Goal: Communication & Community: Connect with others

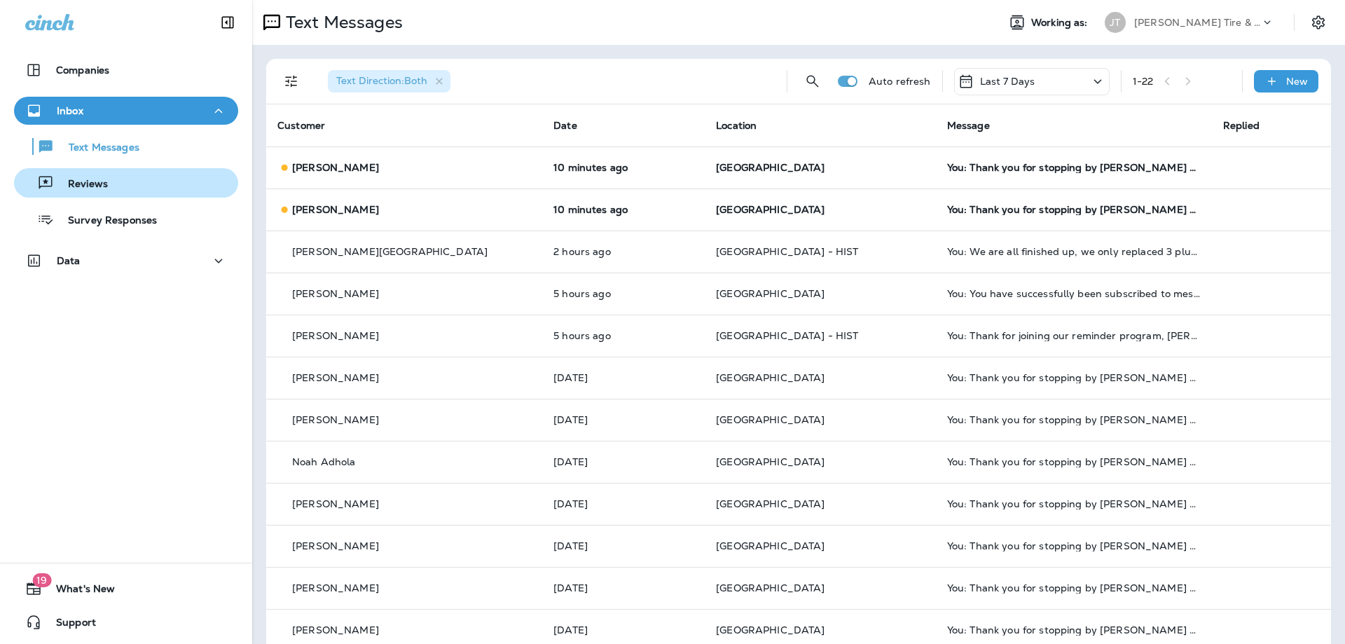
click at [125, 188] on div "Reviews" at bounding box center [126, 182] width 213 height 21
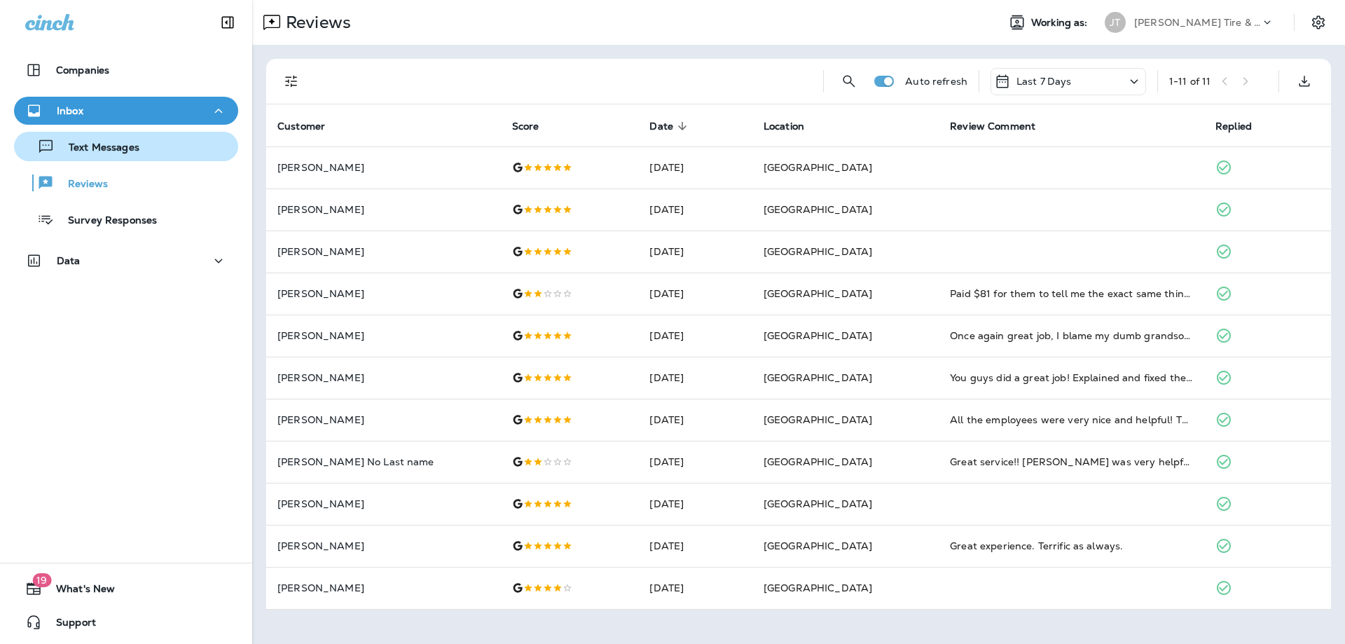
click at [121, 147] on p "Text Messages" at bounding box center [97, 147] width 85 height 13
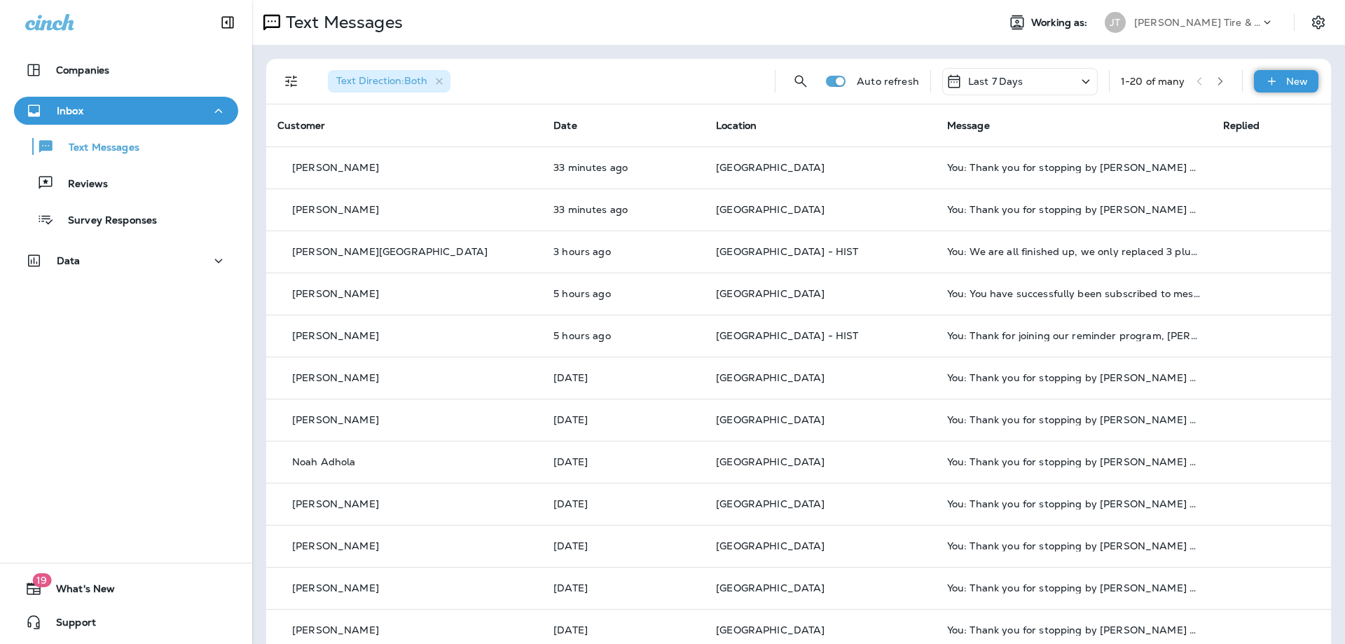
click at [1279, 74] on icon at bounding box center [1271, 81] width 15 height 14
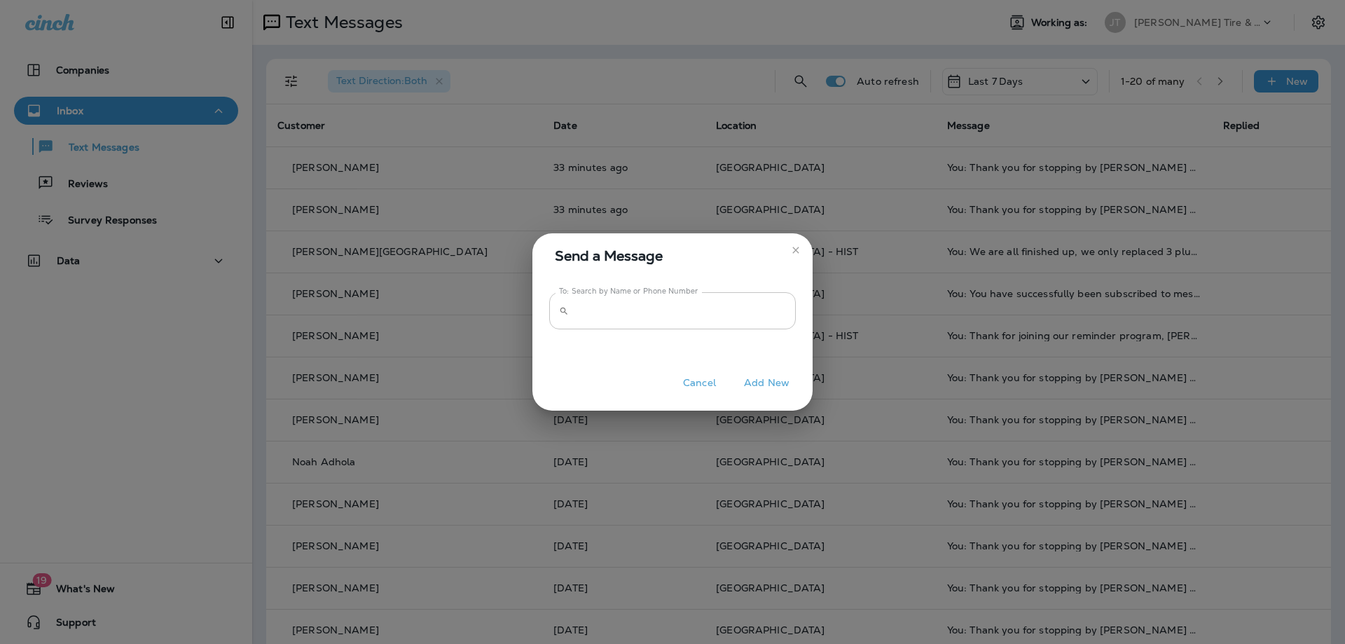
click at [695, 309] on input "To: Search by Name or Phone Number" at bounding box center [684, 310] width 221 height 37
type input "**********"
click at [768, 382] on button "Add New" at bounding box center [767, 383] width 60 height 22
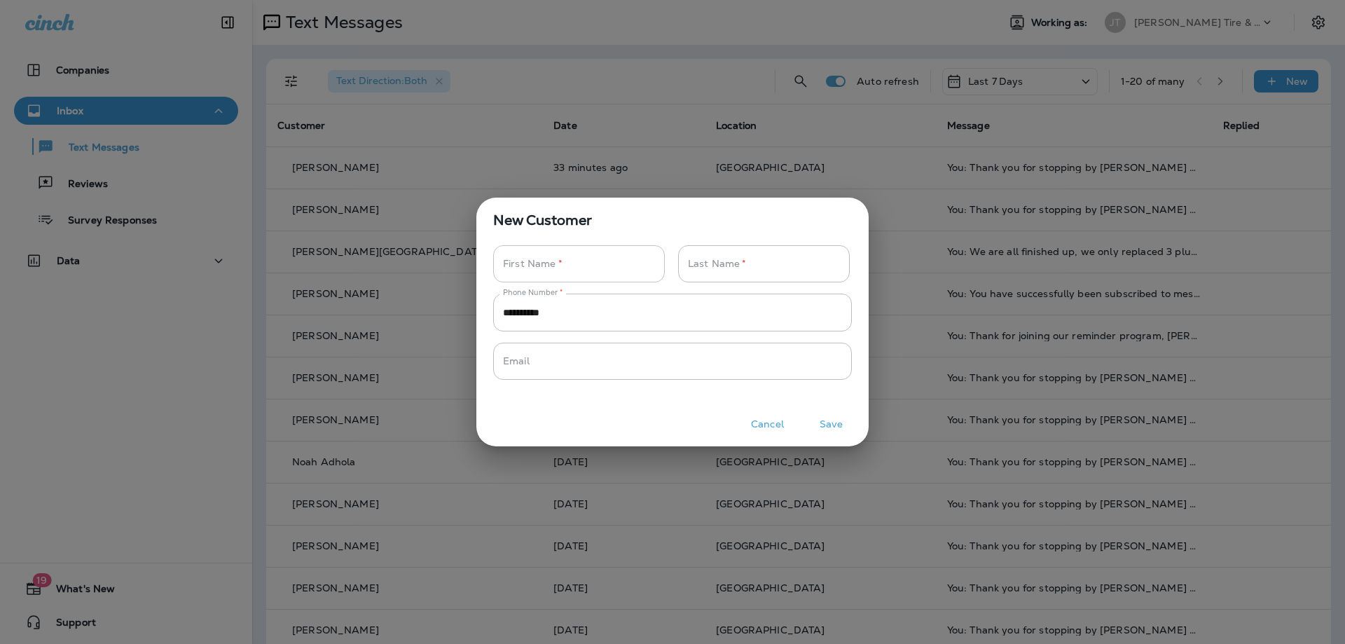
click at [611, 271] on input "Phone Number   *" at bounding box center [571, 263] width 156 height 37
type input "*****"
type input "******"
click at [830, 422] on button "Save" at bounding box center [831, 424] width 53 height 22
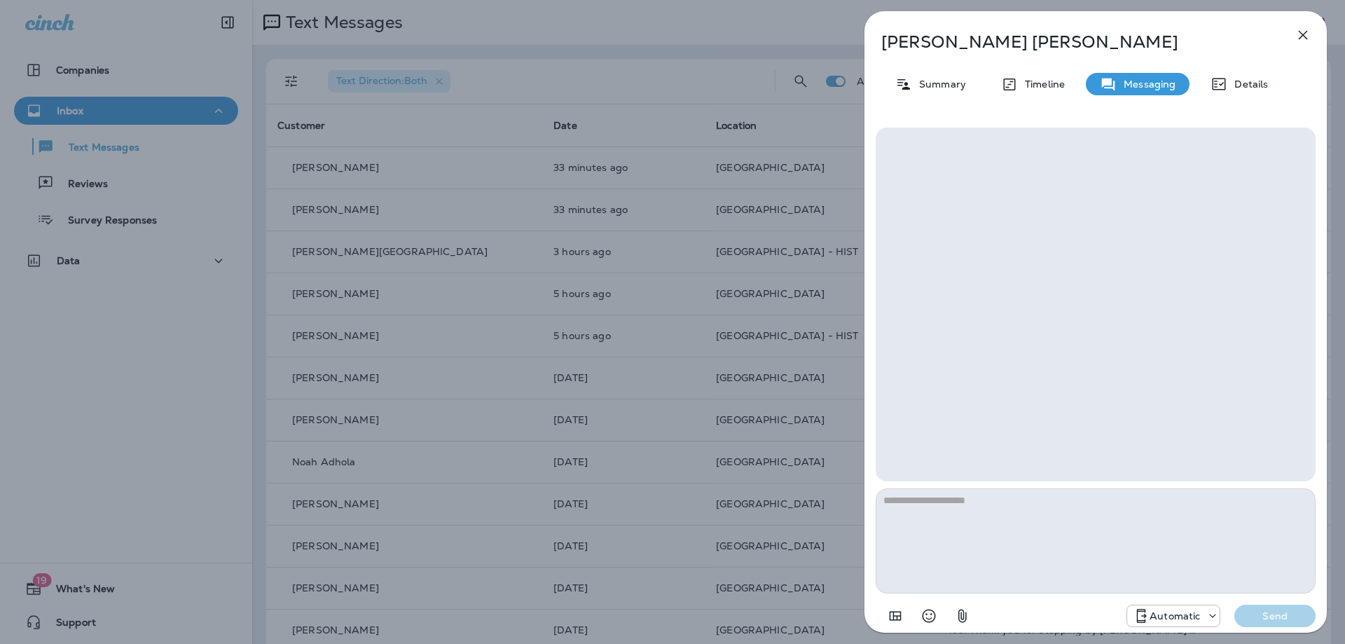
click at [1158, 609] on div "Automatic" at bounding box center [1173, 615] width 92 height 17
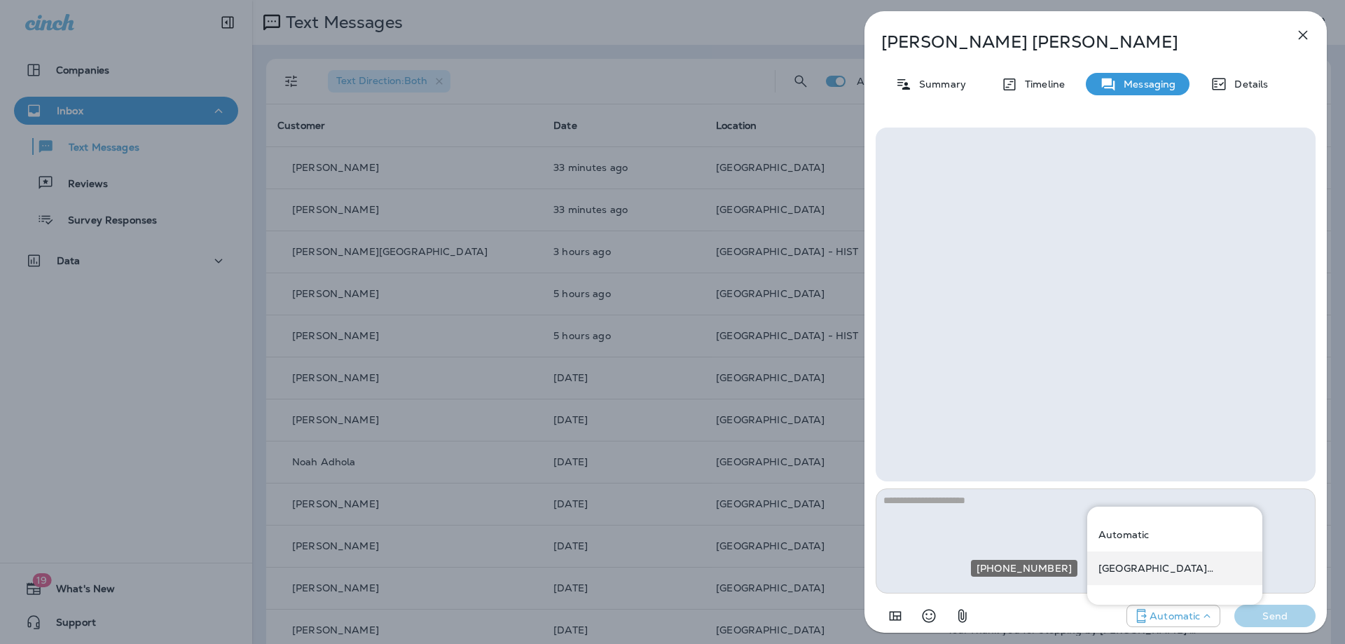
click at [1142, 567] on p "[GEOGRAPHIC_DATA] ([STREET_ADDRESS])" at bounding box center [1174, 567] width 153 height 11
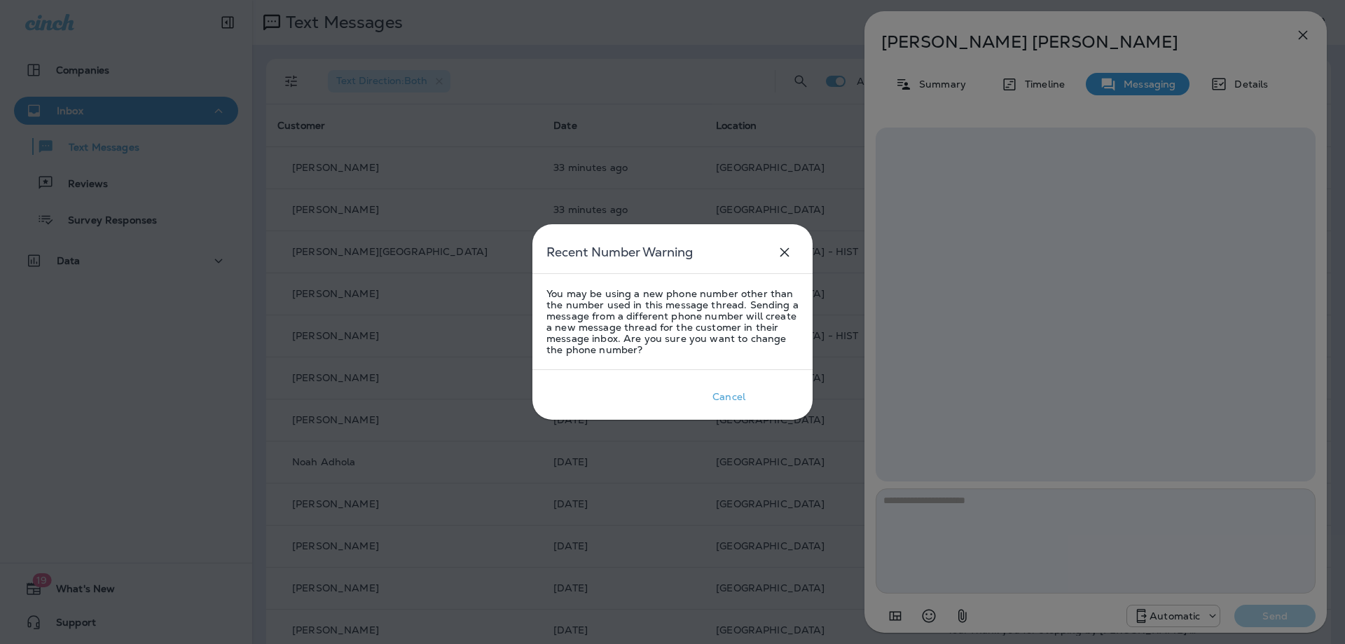
click at [768, 392] on div "Okay" at bounding box center [776, 396] width 25 height 11
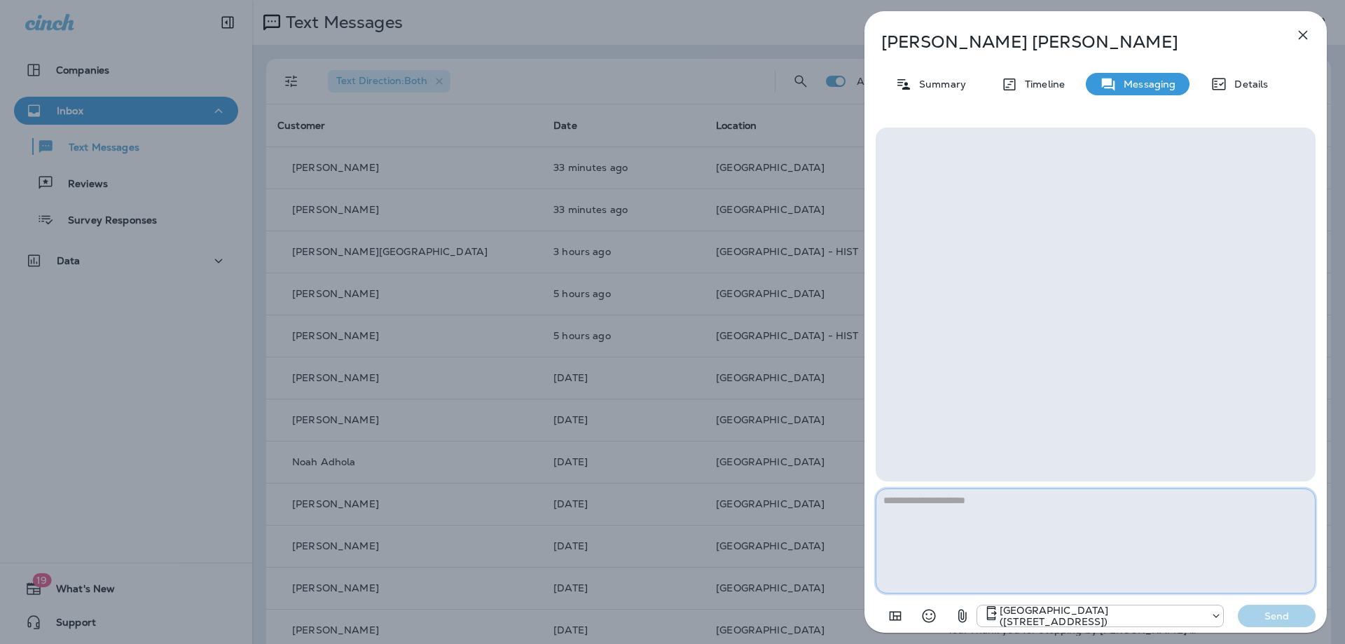
click at [1043, 534] on textarea at bounding box center [1095, 540] width 440 height 105
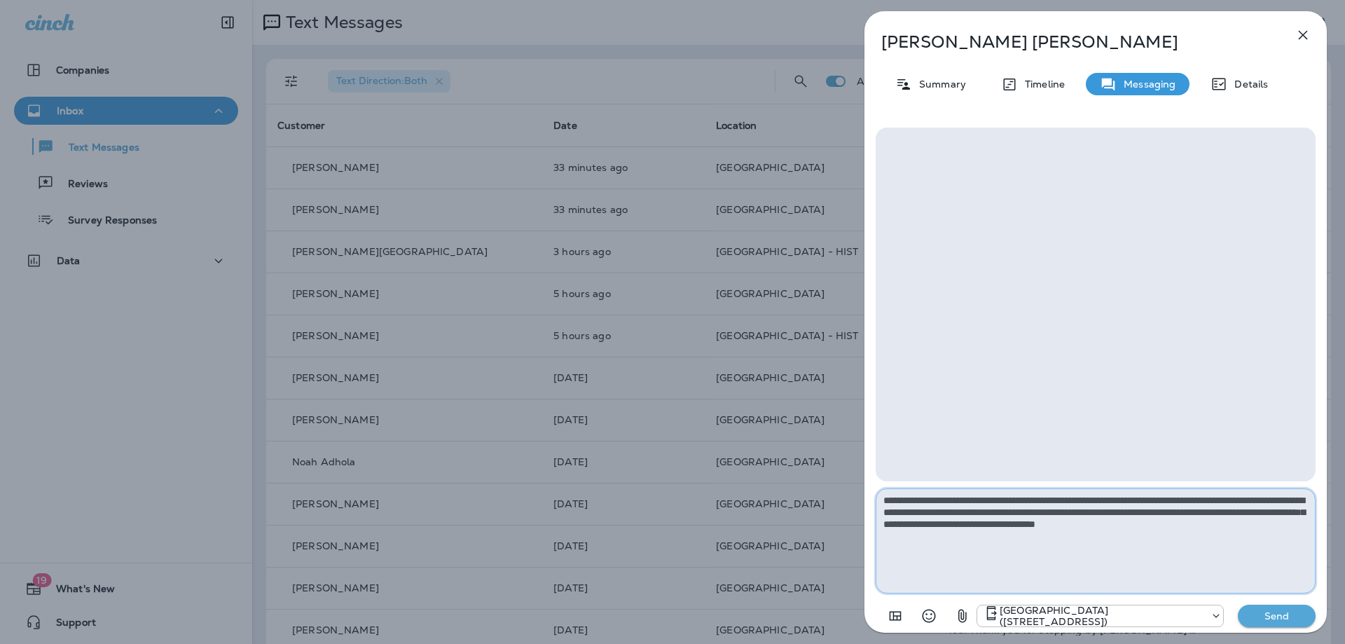
type textarea "**********"
click at [1288, 604] on div "[GEOGRAPHIC_DATA][STREET_ADDRESS]) Send" at bounding box center [1095, 611] width 440 height 36
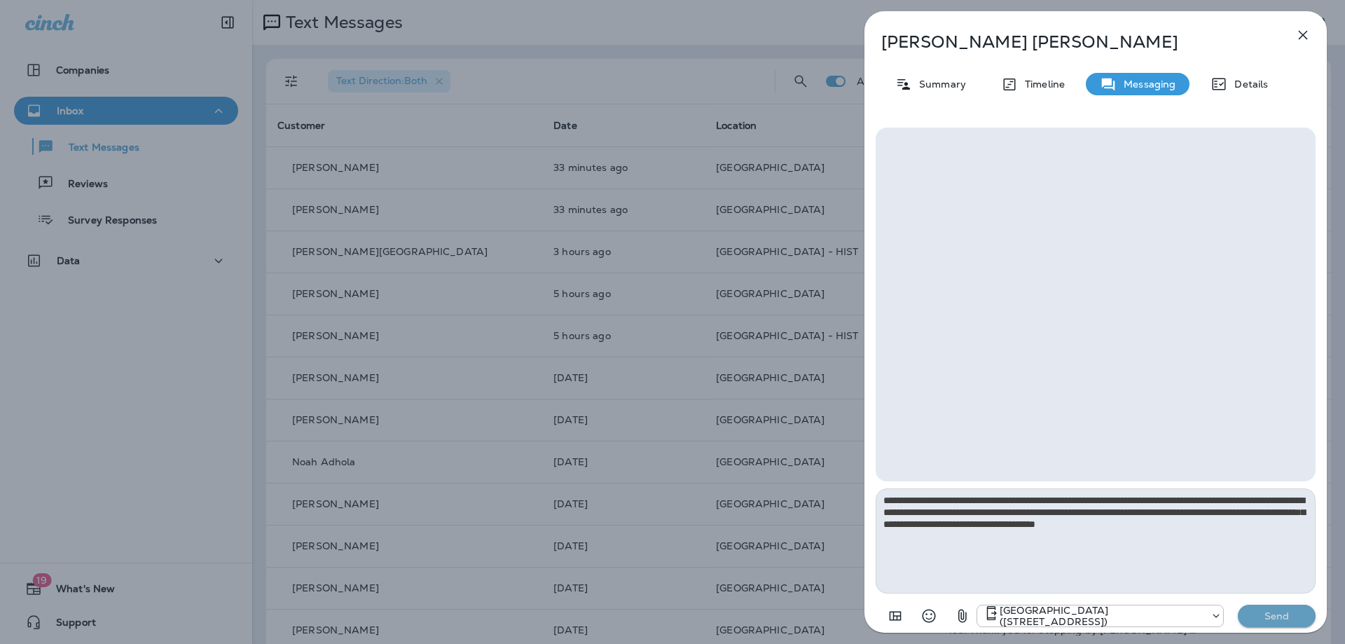
click at [1284, 611] on p "Send" at bounding box center [1276, 615] width 59 height 13
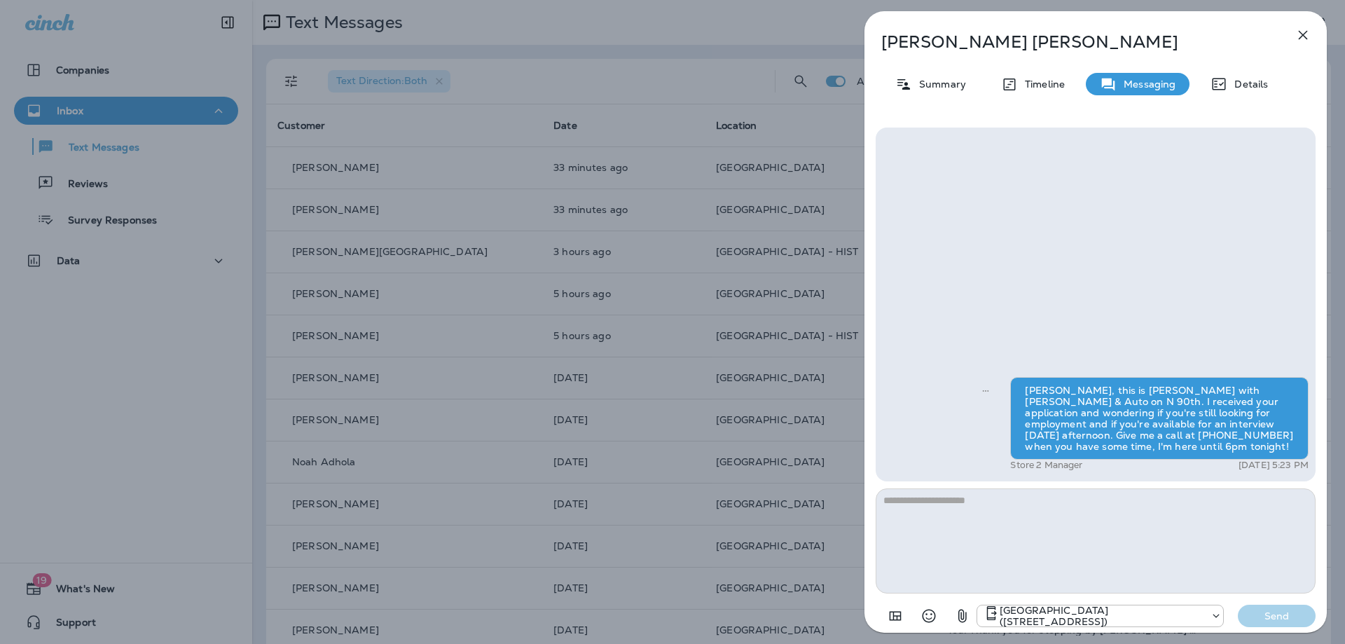
click at [1309, 33] on icon "button" at bounding box center [1302, 35] width 17 height 17
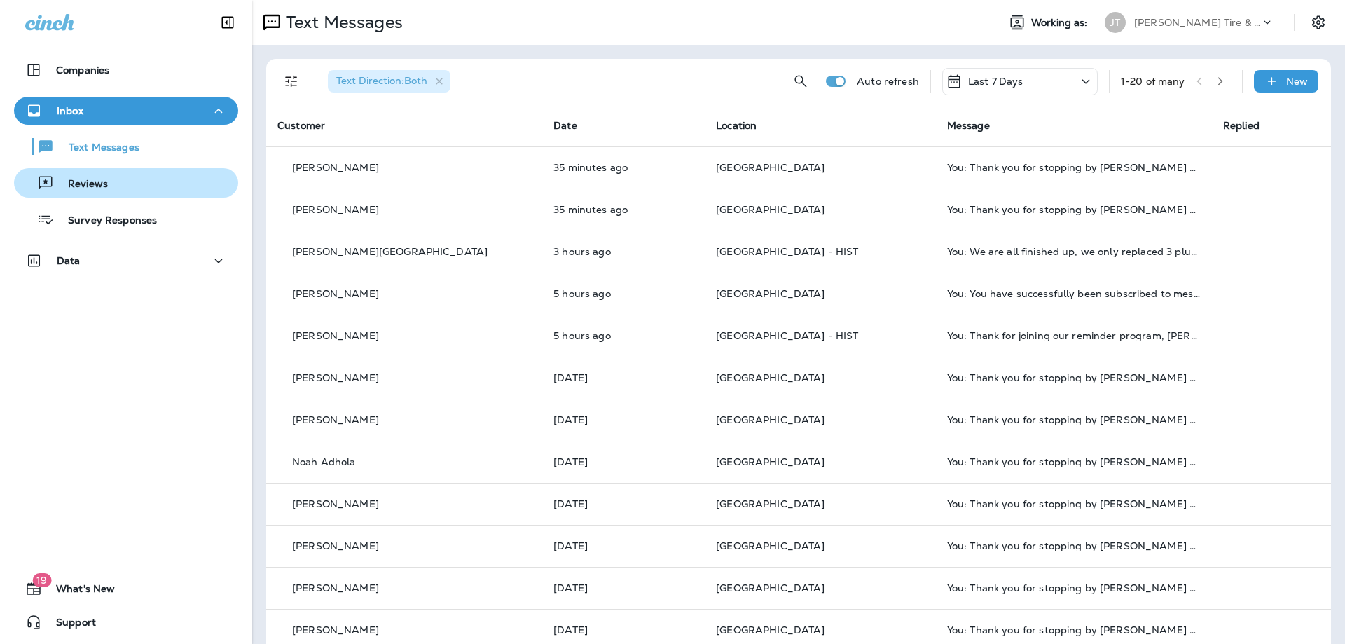
click at [127, 188] on div "Reviews" at bounding box center [126, 182] width 213 height 21
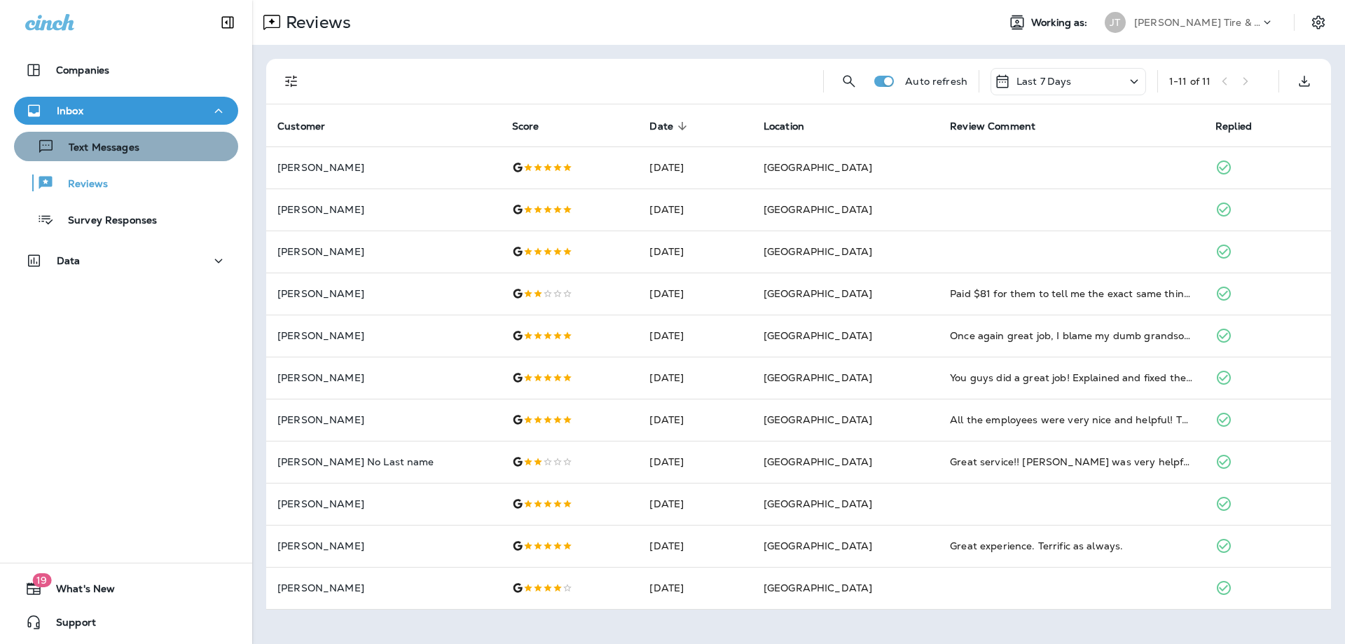
click at [137, 145] on p "Text Messages" at bounding box center [97, 147] width 85 height 13
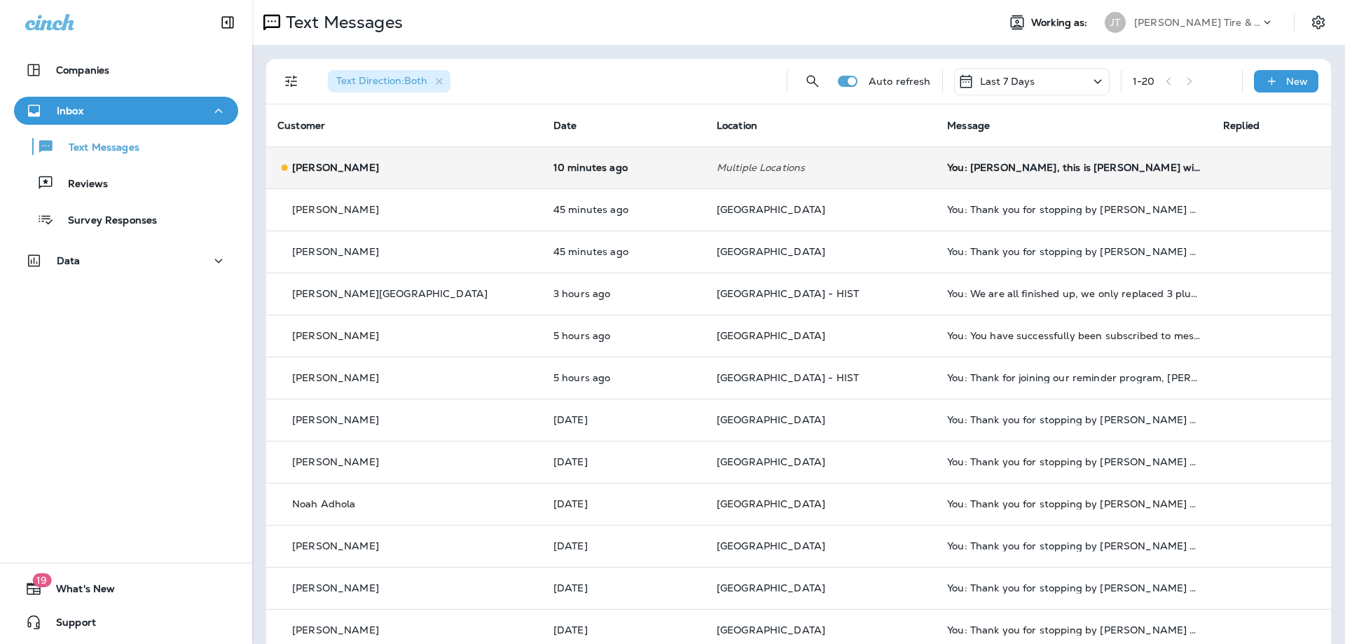
click at [469, 174] on td "[PERSON_NAME]" at bounding box center [404, 167] width 276 height 42
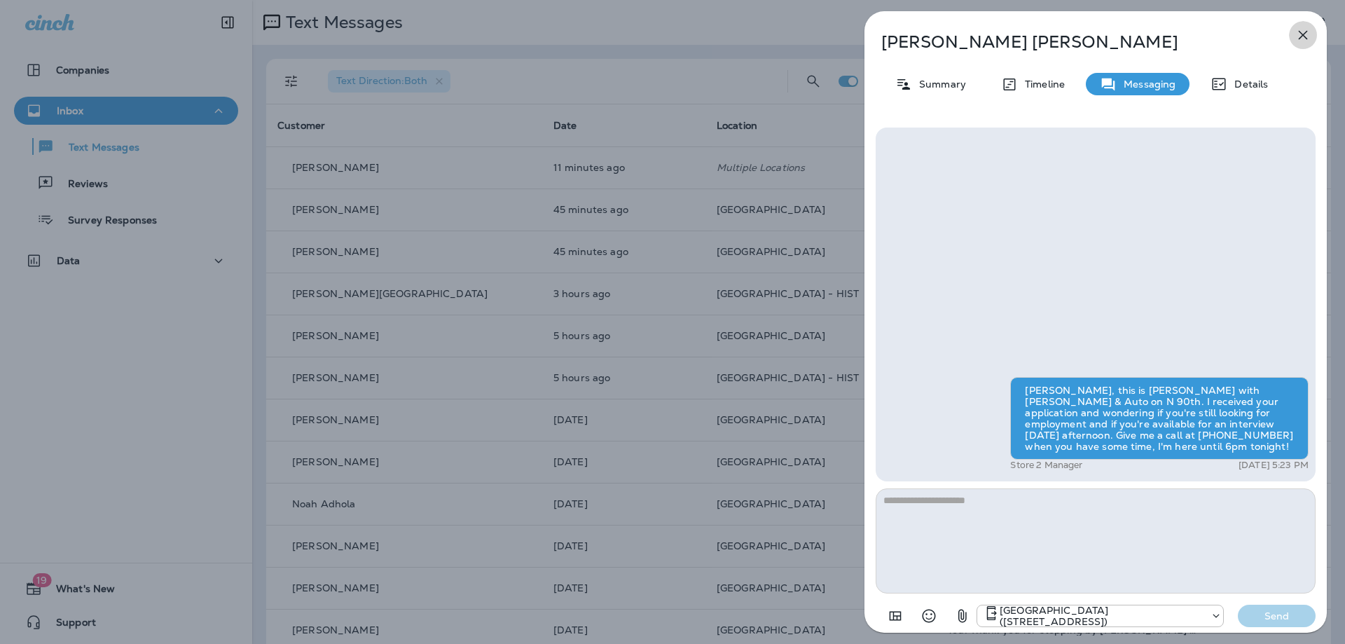
click at [1305, 32] on icon "button" at bounding box center [1302, 35] width 9 height 9
